Goal: Entertainment & Leisure: Consume media (video, audio)

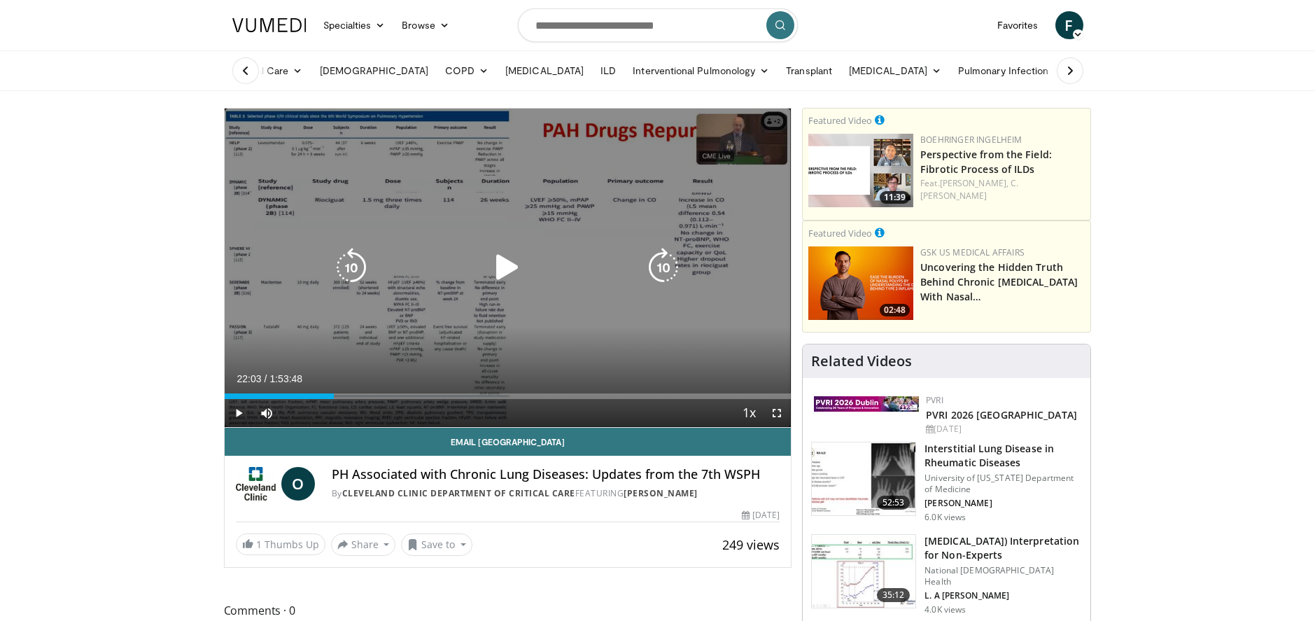
click at [509, 265] on icon "Video Player" at bounding box center [507, 267] width 39 height 39
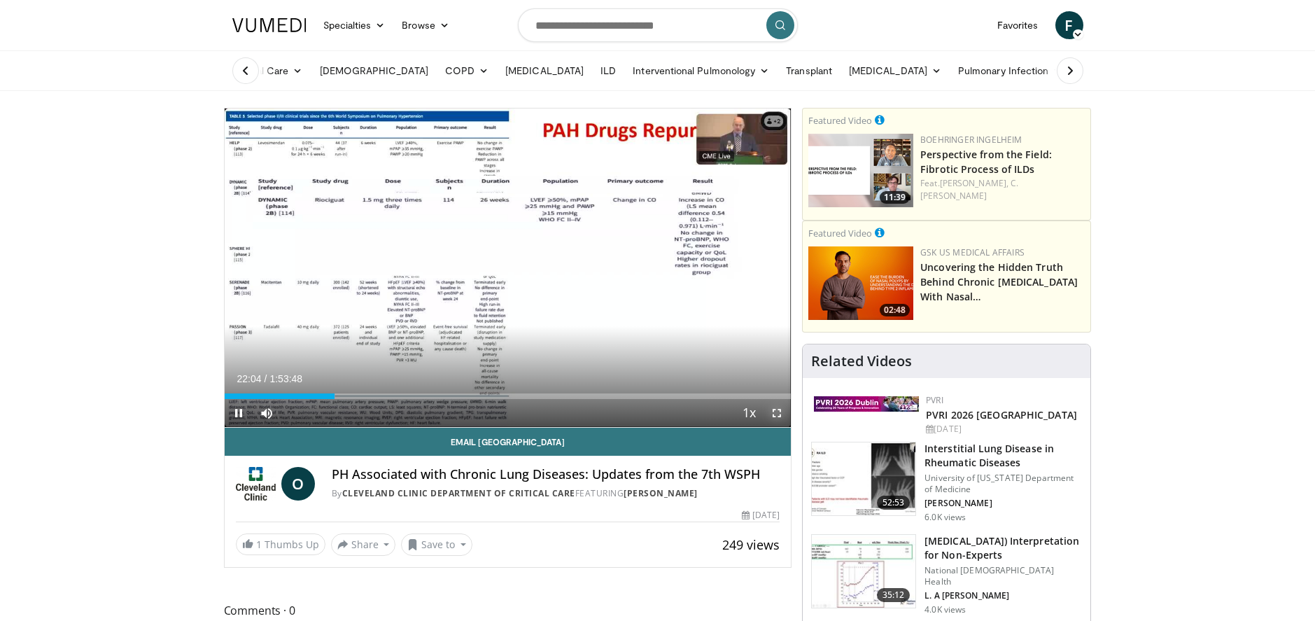
click at [773, 414] on span "Video Player" at bounding box center [777, 413] width 28 height 28
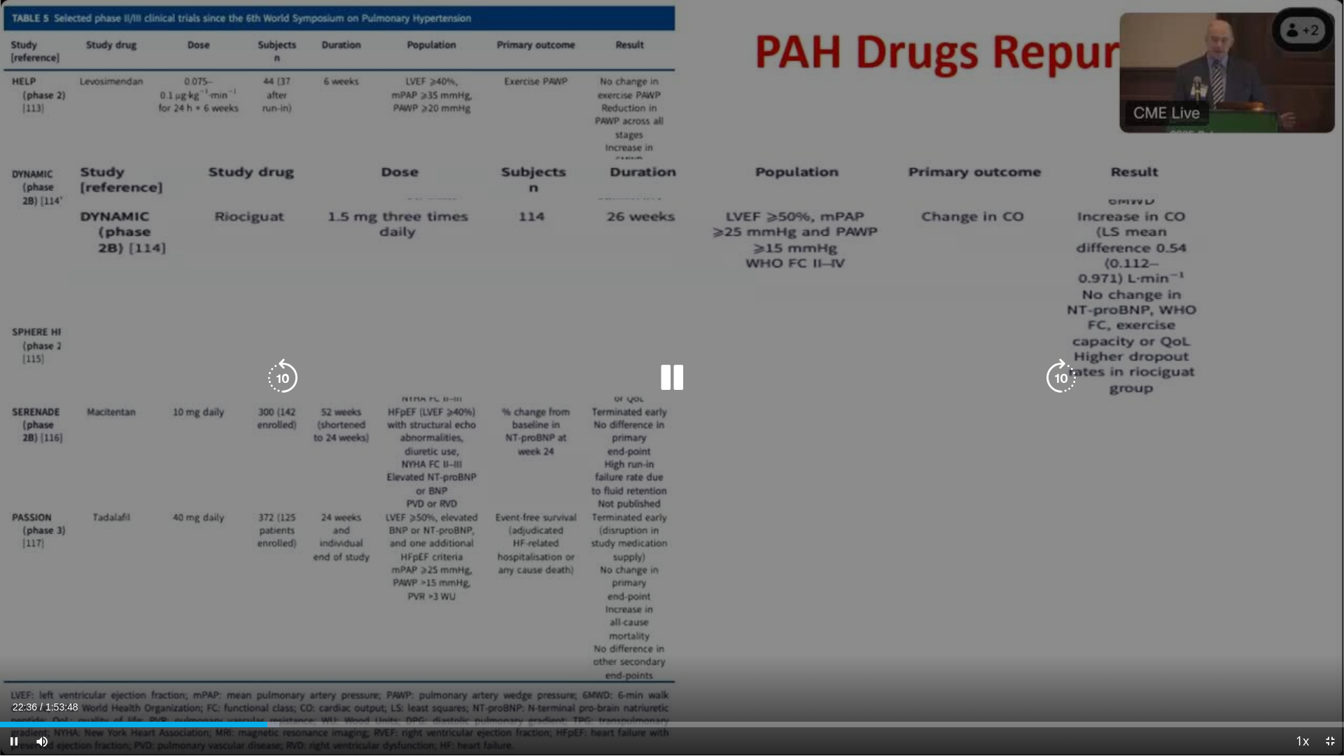
click at [678, 375] on icon "Video Player" at bounding box center [671, 377] width 39 height 39
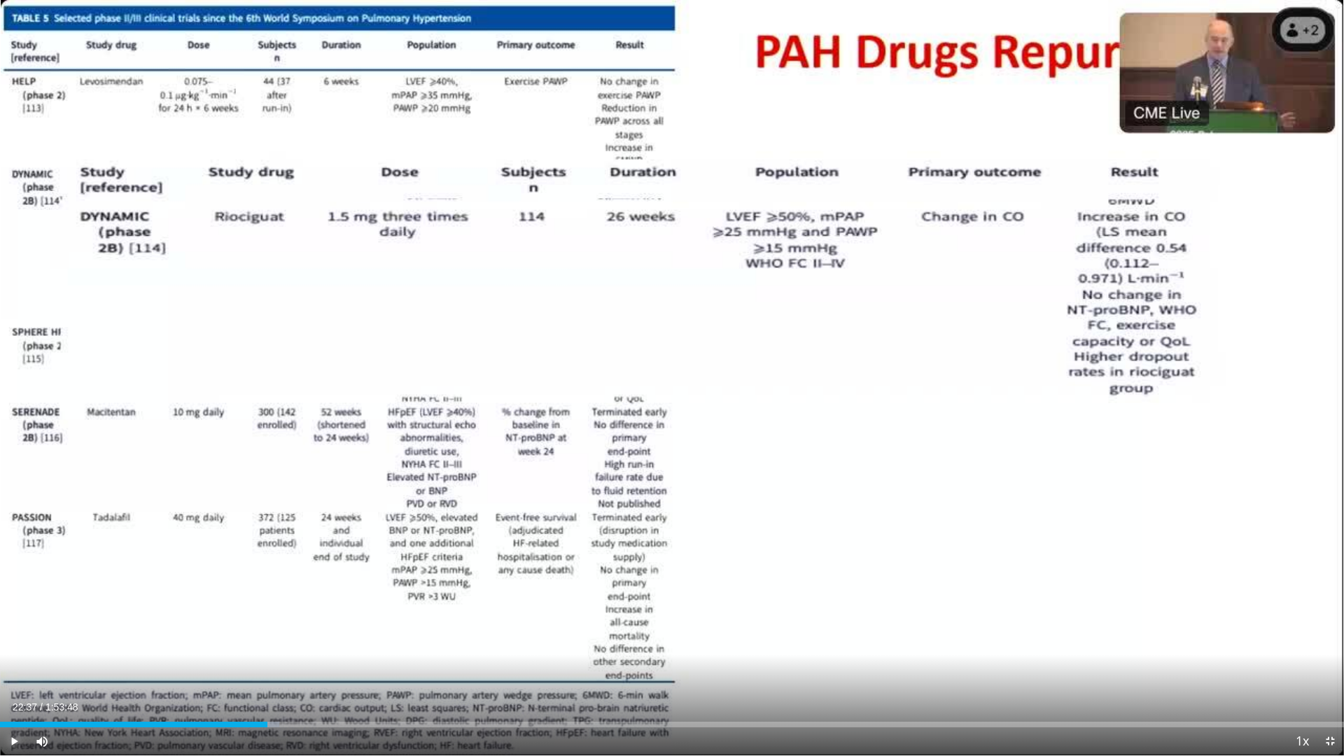
click at [11, 620] on span "Video Player" at bounding box center [14, 741] width 28 height 28
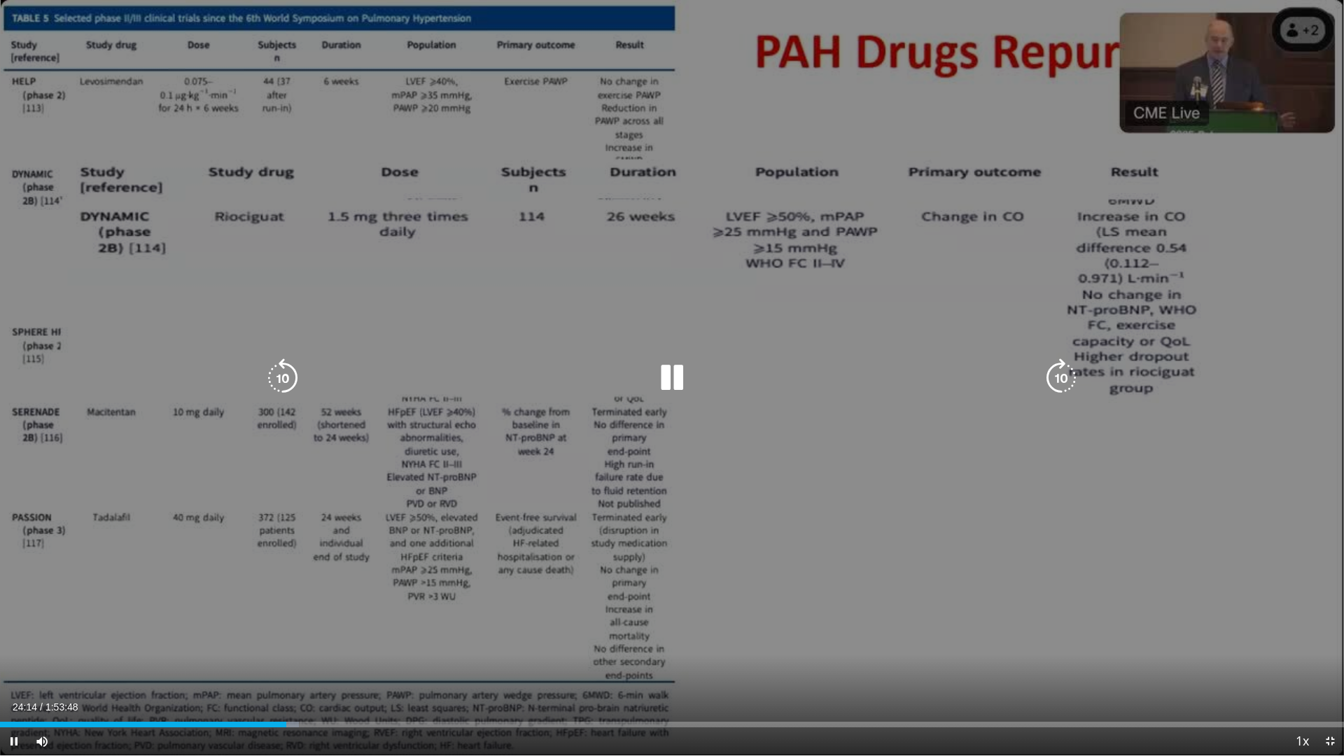
click at [266, 370] on icon "Video Player" at bounding box center [282, 377] width 39 height 39
click at [274, 374] on icon "Video Player" at bounding box center [282, 377] width 39 height 39
click at [278, 375] on icon "Video Player" at bounding box center [282, 377] width 39 height 39
click at [671, 372] on icon "Video Player" at bounding box center [671, 377] width 39 height 39
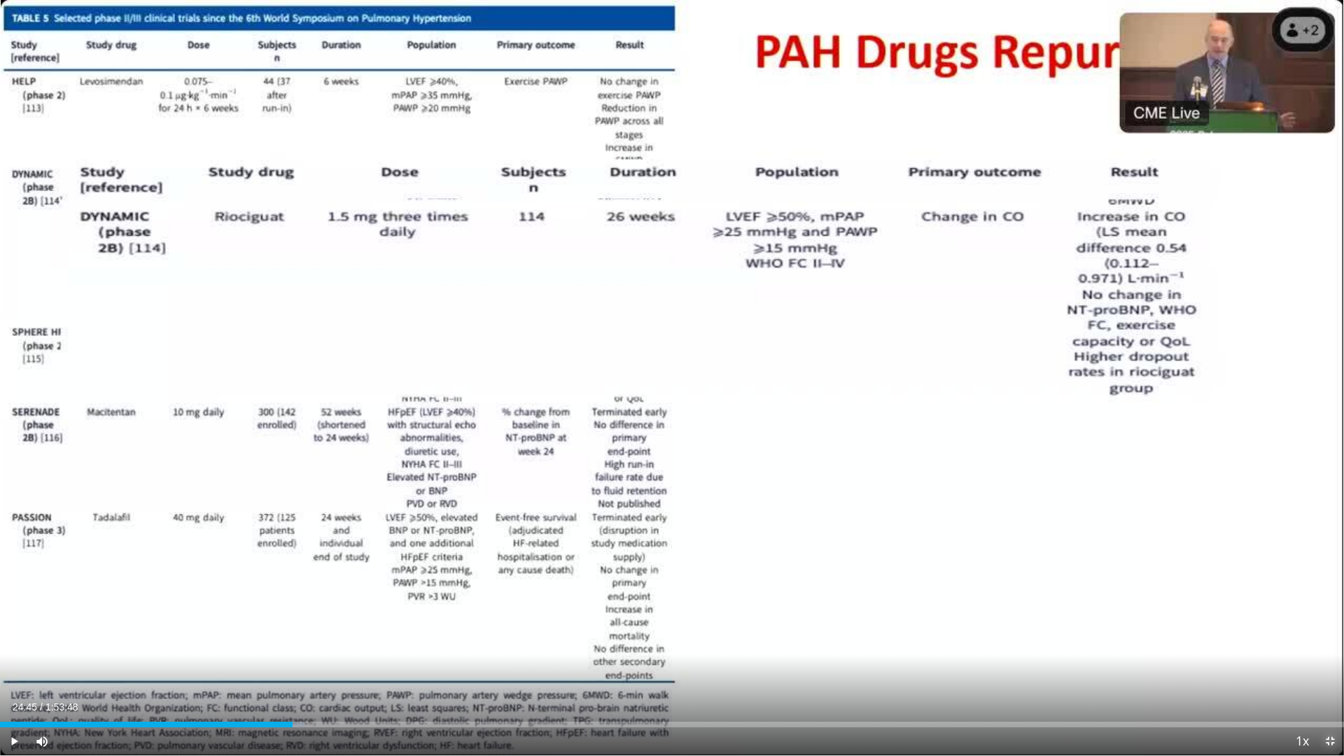
click at [1315, 620] on span "Video Player" at bounding box center [1330, 741] width 28 height 28
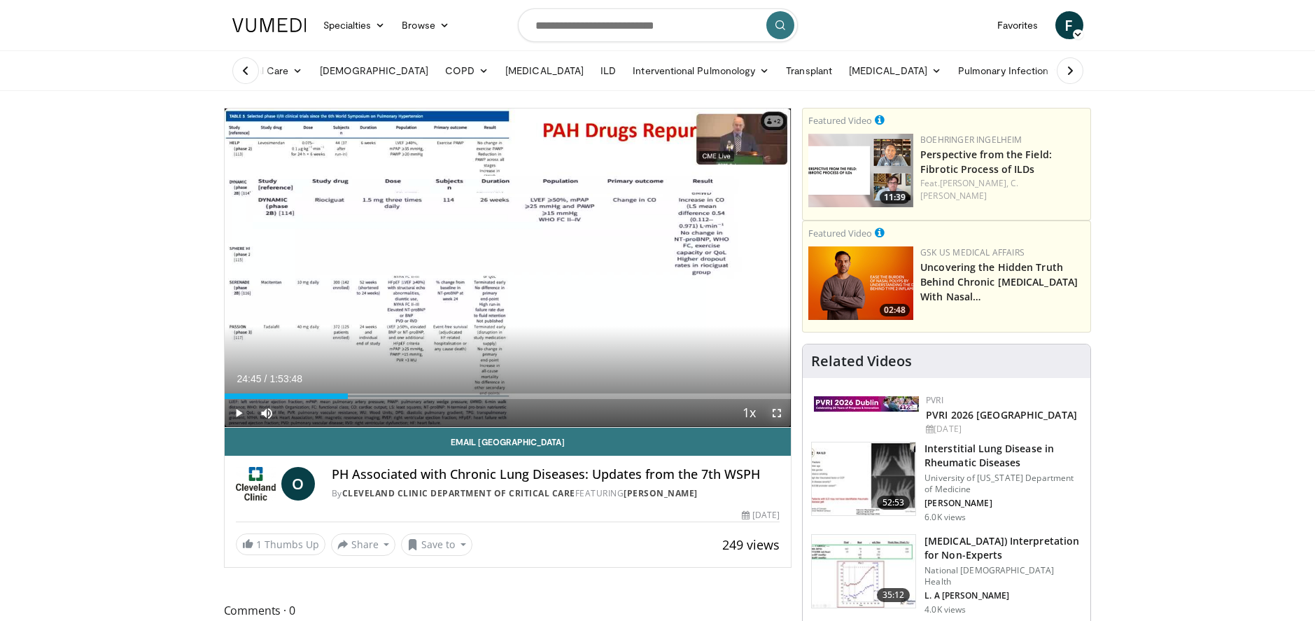
click at [776, 414] on span "Video Player" at bounding box center [777, 413] width 28 height 28
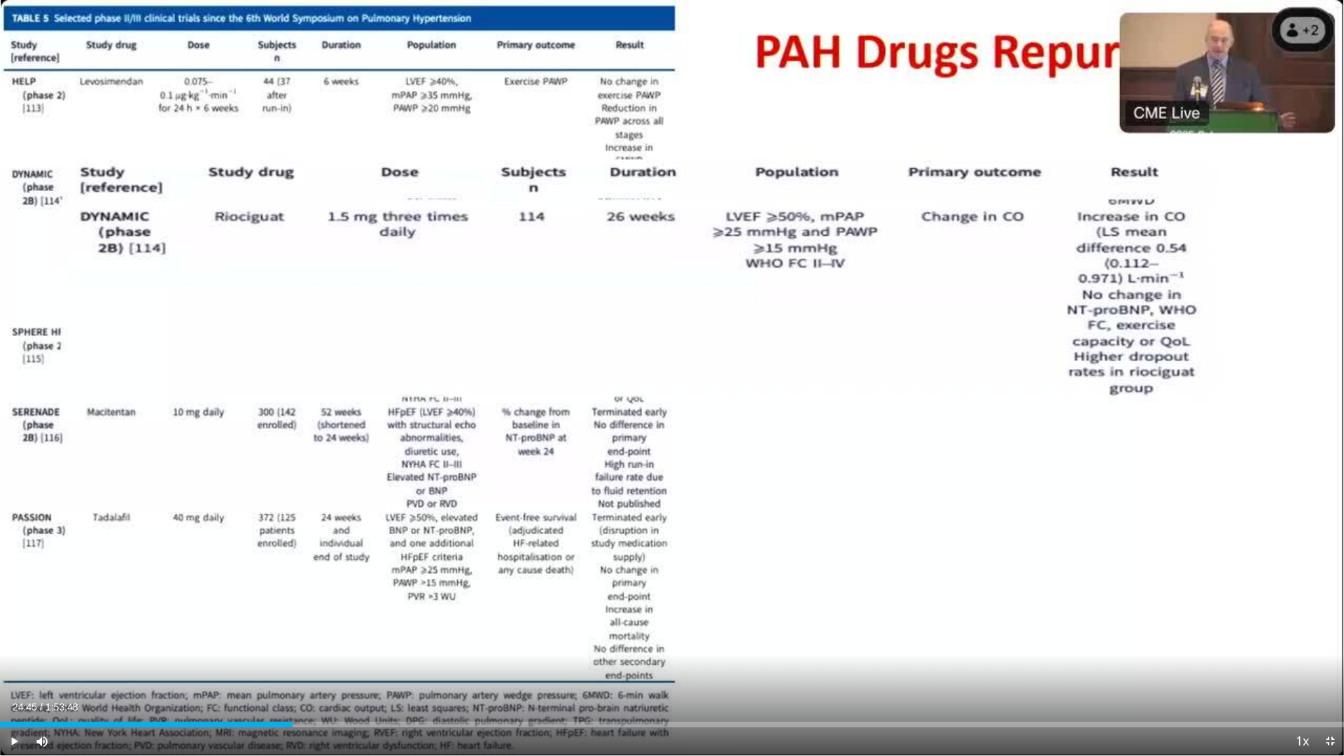
click at [14, 620] on span "Video Player" at bounding box center [14, 741] width 28 height 28
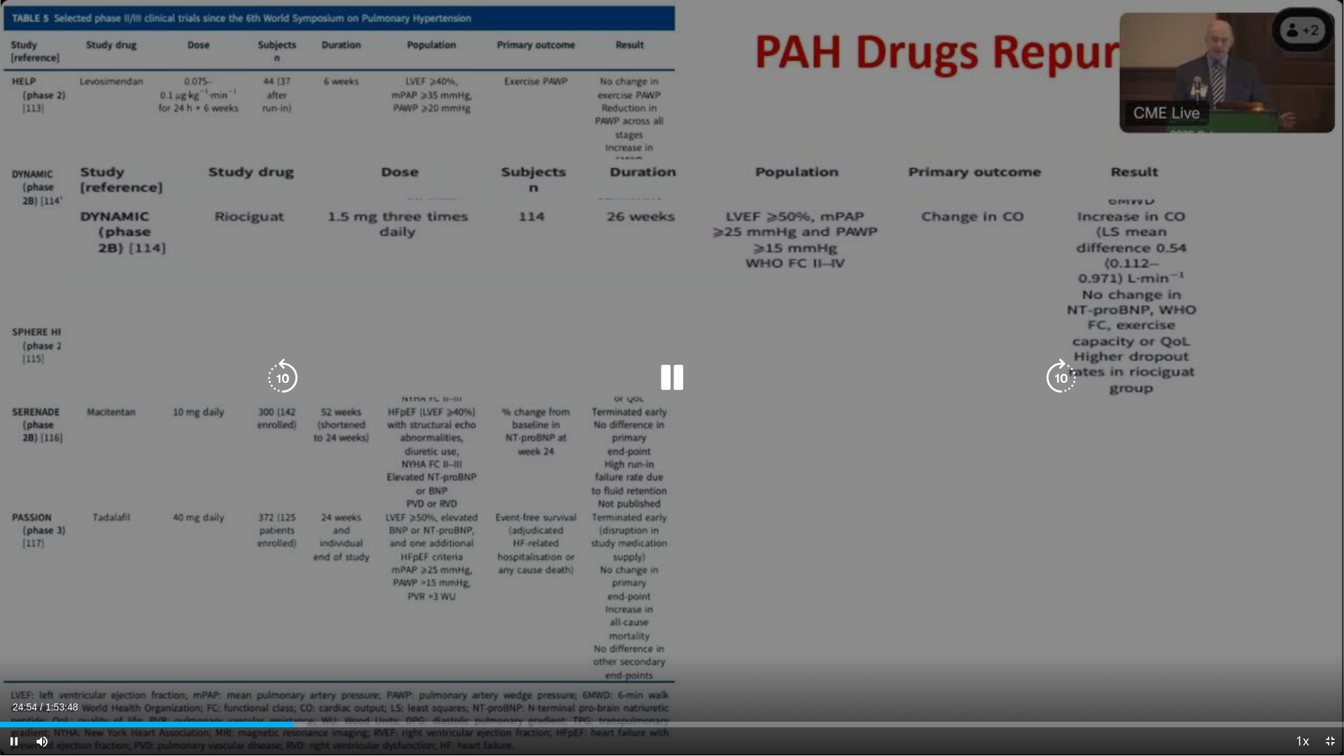
click at [348, 620] on div "30 seconds Tap to unmute" at bounding box center [672, 377] width 1344 height 755
click at [664, 375] on icon "Video Player" at bounding box center [671, 377] width 39 height 39
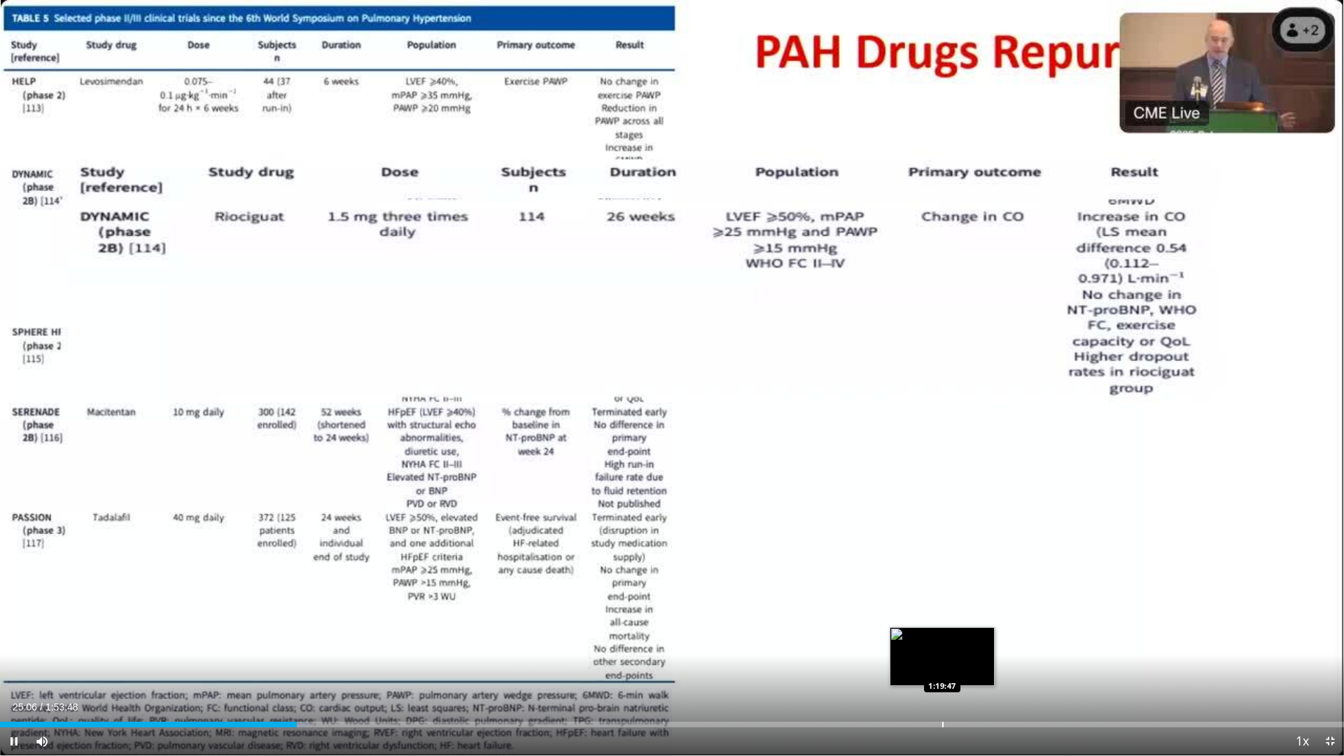
click at [942, 620] on div "Loaded : 22.95% 0:25:06 1:19:47" at bounding box center [672, 720] width 1344 height 13
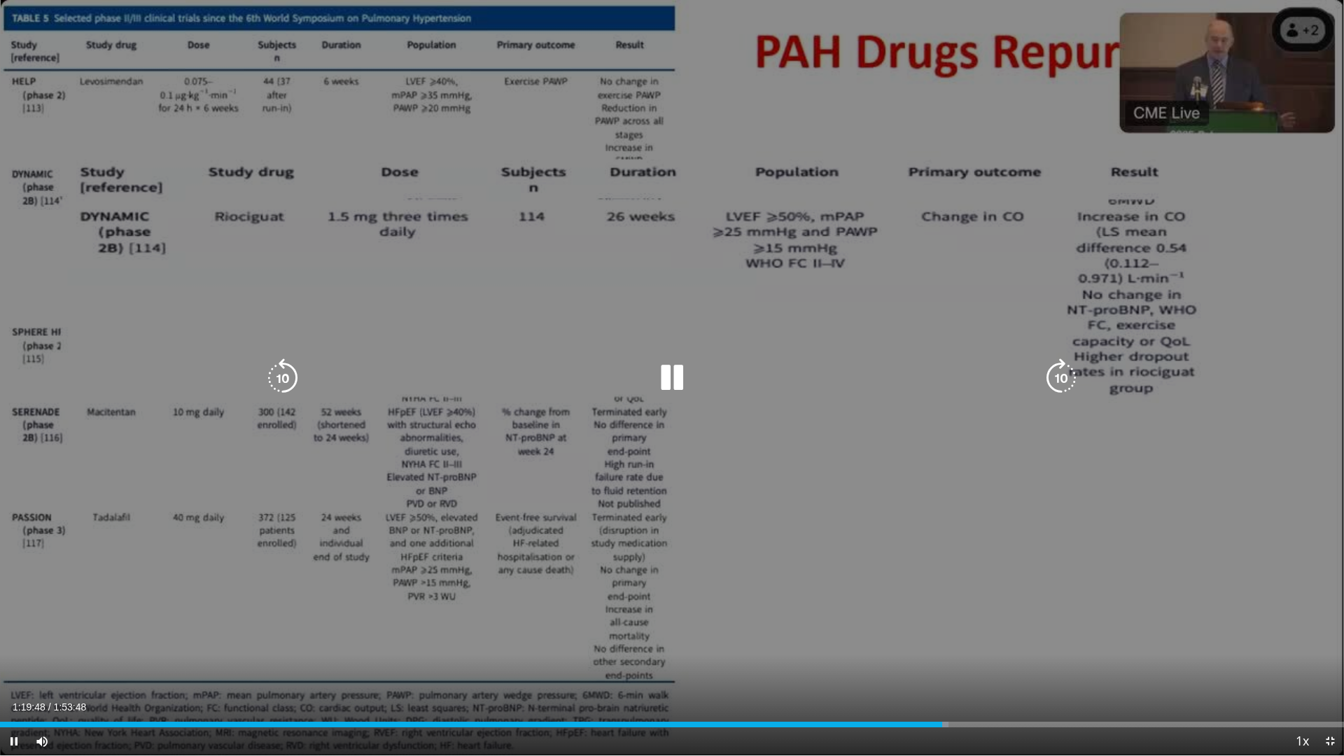
click at [666, 380] on icon "Video Player" at bounding box center [671, 377] width 39 height 39
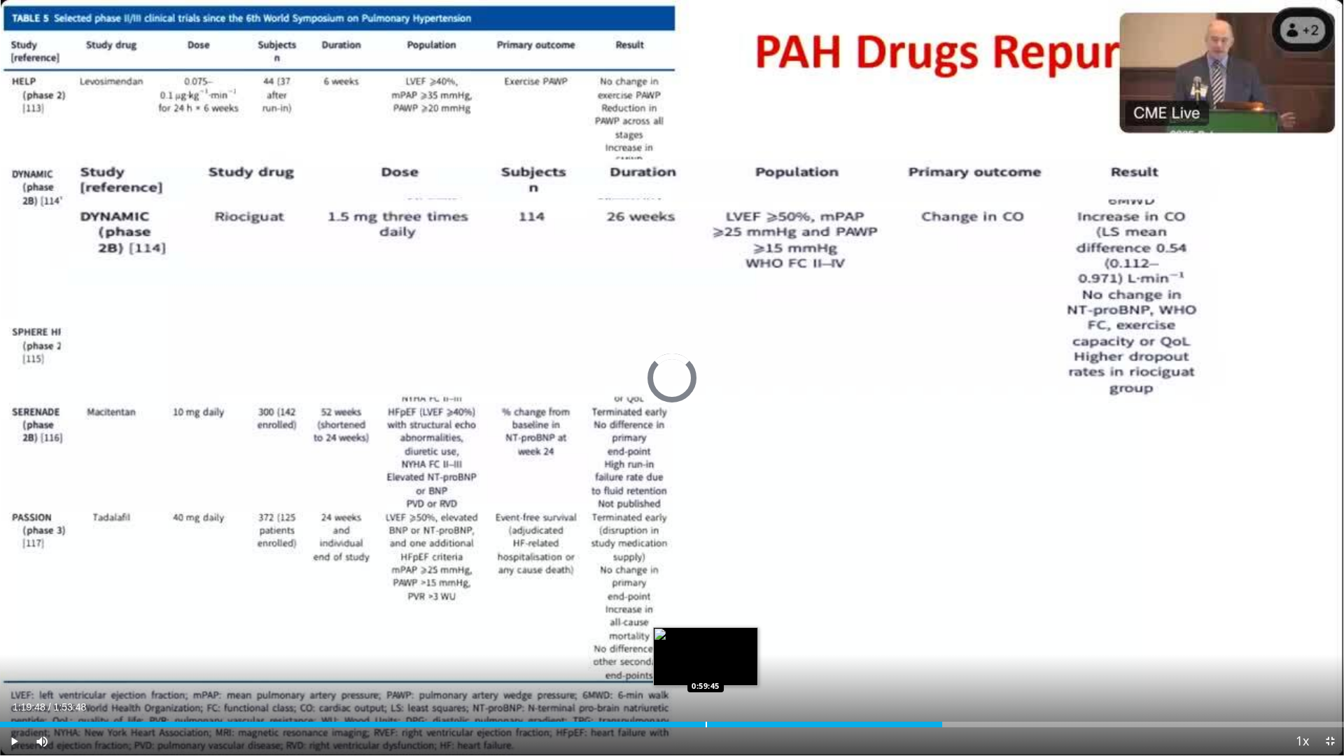
click at [706, 620] on div "Progress Bar" at bounding box center [706, 725] width 1 height 6
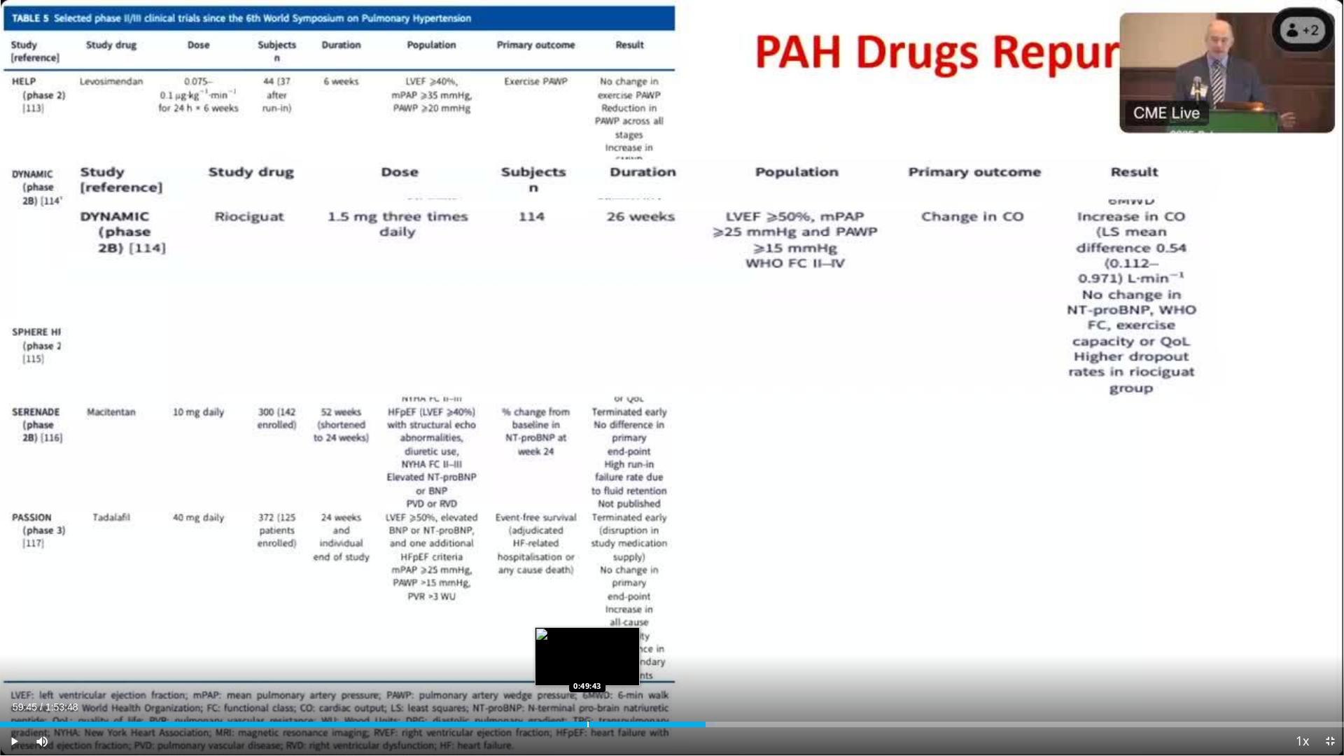
click at [587, 620] on div "0:59:45" at bounding box center [353, 725] width 706 height 6
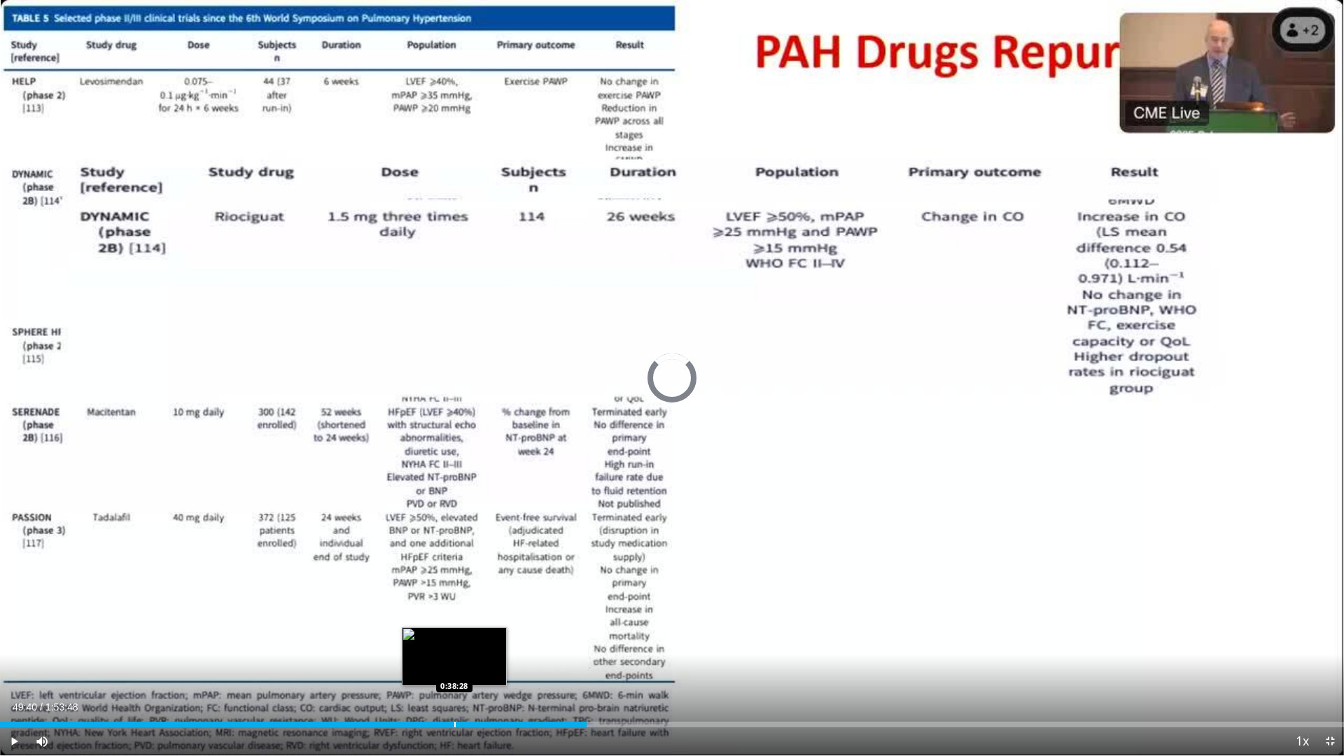
click at [454, 620] on div "Loaded : 44.23% 0:49:40 0:38:28" at bounding box center [672, 720] width 1344 height 13
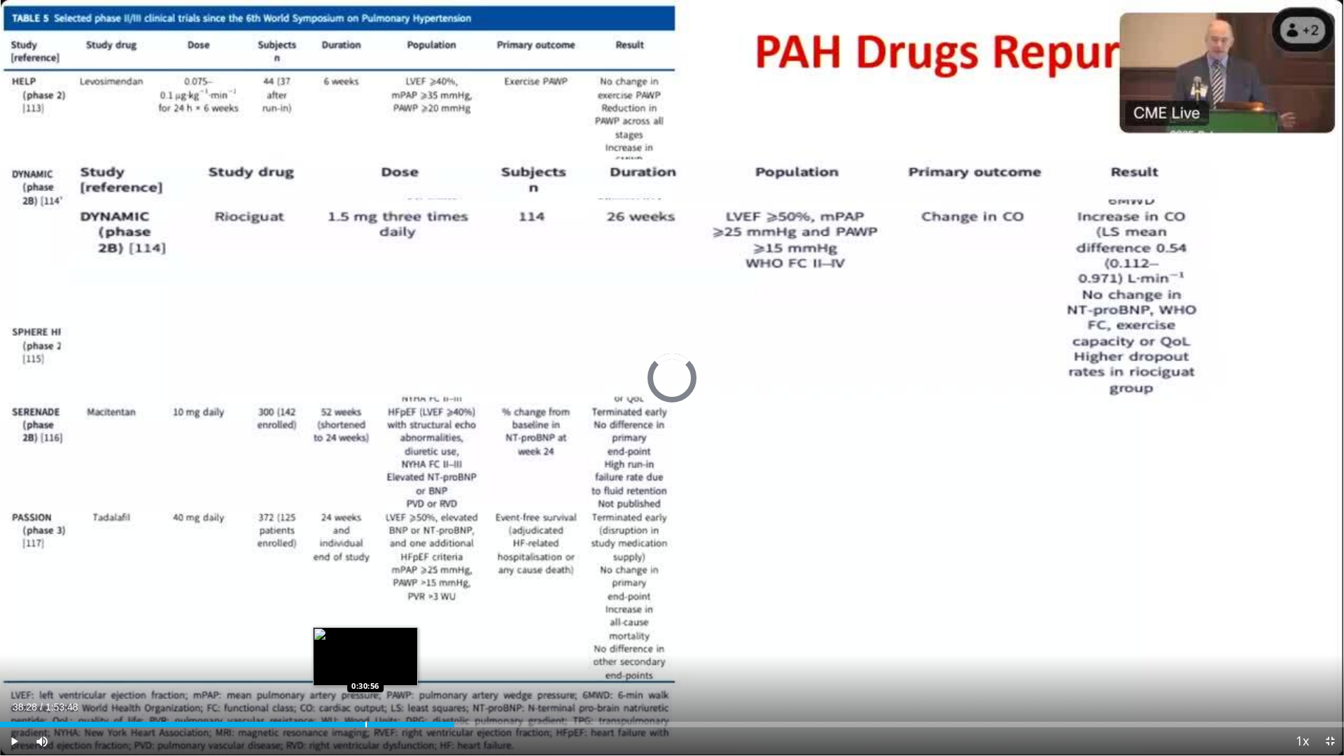
click at [365, 620] on div "Loaded : 34.27% 0:38:28 0:30:56" at bounding box center [672, 720] width 1344 height 13
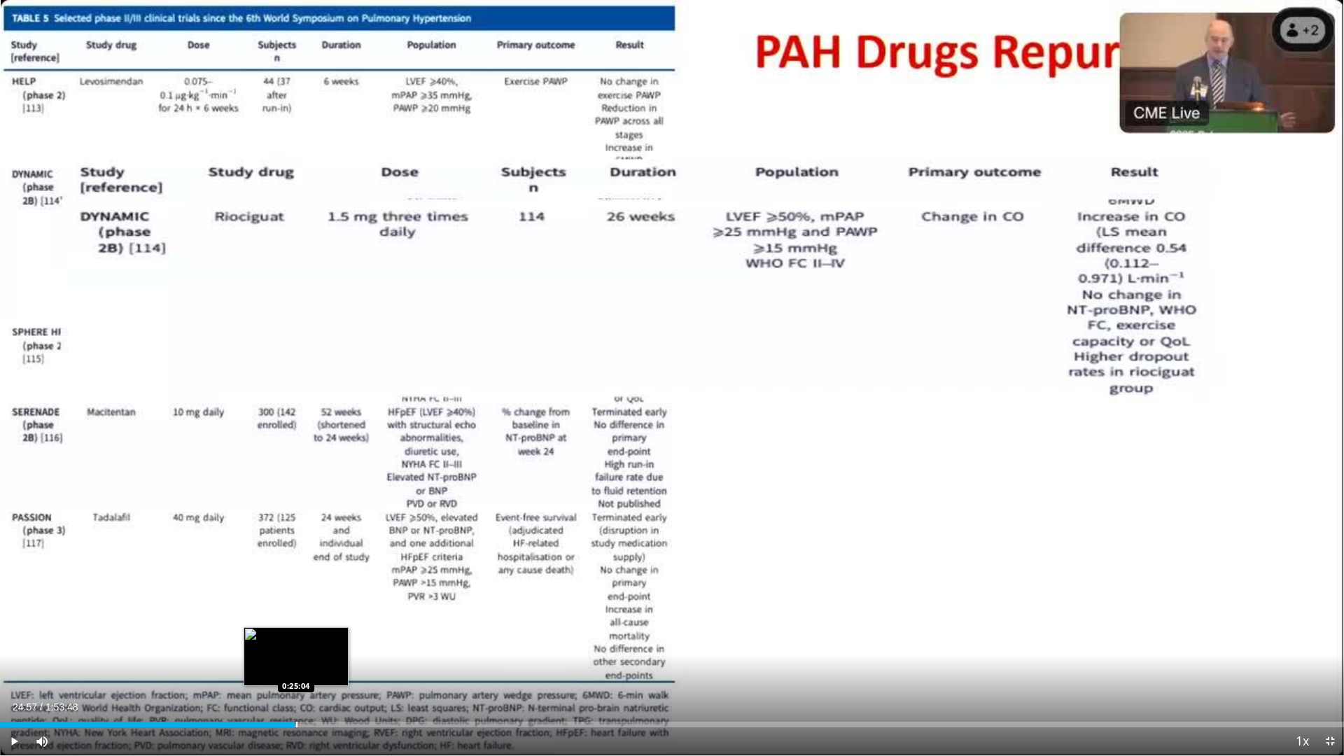
click at [295, 620] on div "Loaded : 21.93% 0:24:57 0:25:04" at bounding box center [672, 720] width 1344 height 13
click at [1315, 620] on span "Video Player" at bounding box center [1330, 741] width 28 height 28
